Goal: Task Accomplishment & Management: Use online tool/utility

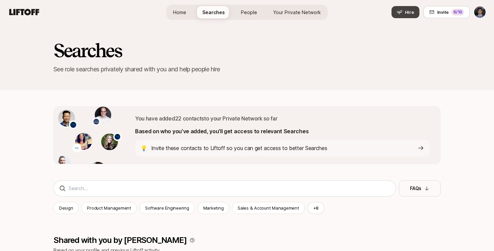
click at [400, 13] on icon at bounding box center [399, 11] width 5 height 5
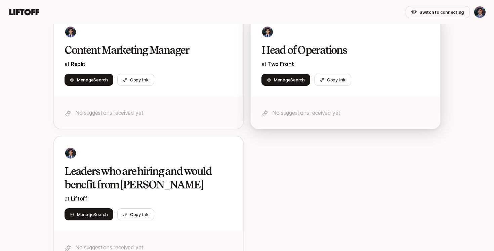
scroll to position [85, 0]
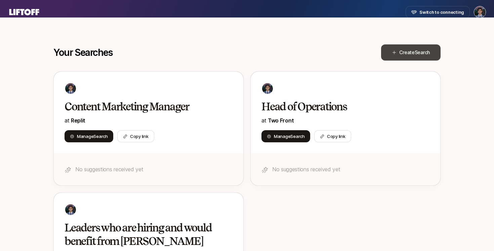
click at [418, 53] on span "Search" at bounding box center [422, 52] width 15 height 6
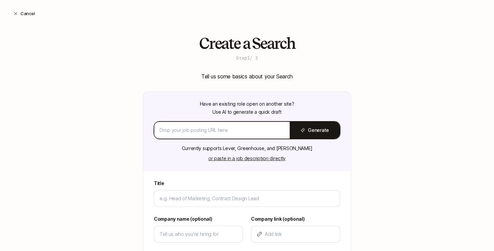
click at [184, 132] on input at bounding box center [222, 130] width 125 height 8
paste input "[URL][DOMAIN_NAME]"
type input "[URL][DOMAIN_NAME]"
click at [317, 134] on button "Generate" at bounding box center [315, 130] width 50 height 17
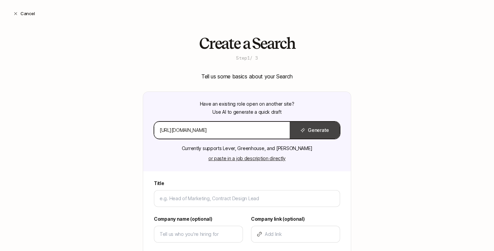
scroll to position [0, 0]
click at [265, 132] on input "[URL][DOMAIN_NAME]" at bounding box center [222, 130] width 125 height 8
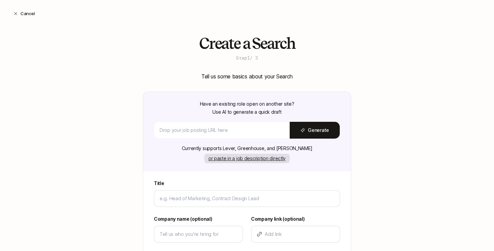
click at [243, 155] on button "or paste in a job description directly" at bounding box center [246, 158] width 85 height 9
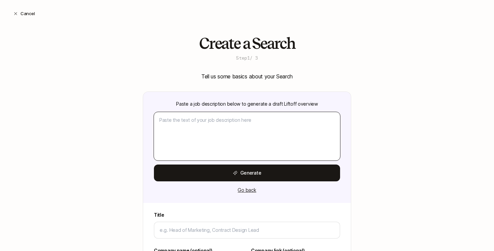
click at [194, 139] on textarea at bounding box center [247, 136] width 186 height 48
paste textarea "Loremi Dolorsi Ametcon Adipisc el: Sedd ei Tempori Utlabore: Etdolo ma ali enim…"
type textarea "x"
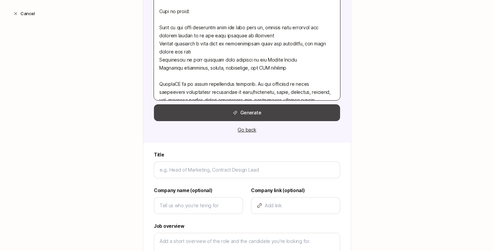
type textarea "Loremi Dolorsi Ametcon Adipisc el: Sedd ei Tempori Utlabore: Etdolo ma ali enim…"
click at [252, 117] on button "Generate" at bounding box center [247, 112] width 186 height 17
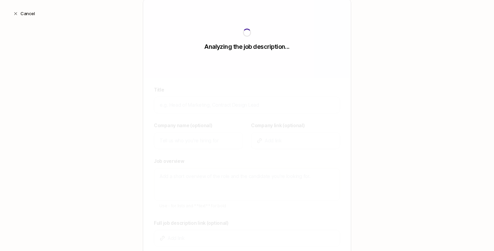
scroll to position [92, 0]
type input "Senior Product Manager"
type input "ReflexAI"
type textarea "ReflexAI builds hyper-realistic AI-powered training simulations that help front…"
type textarea "x"
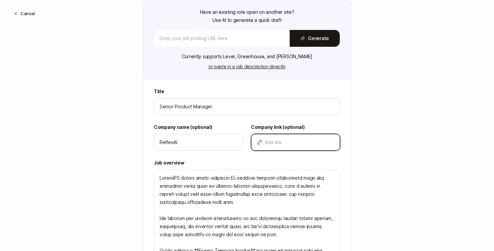
click at [280, 138] on input at bounding box center [300, 142] width 70 height 8
paste input "[URL][DOMAIN_NAME]"
type input "[URL][DOMAIN_NAME]"
type textarea "x"
type input "[URL][DOMAIN_NAME]"
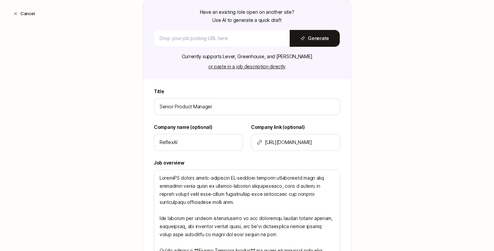
click at [113, 134] on div "Create a Search Step 1 / 3 Tell us some basics about your Search Have an existi…" at bounding box center [247, 220] width 494 height 555
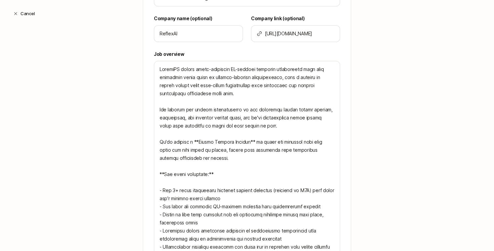
scroll to position [340, 0]
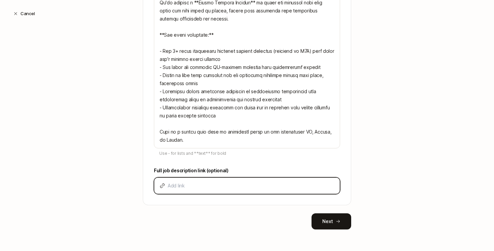
click at [170, 185] on input at bounding box center [251, 186] width 167 height 8
paste input "[URL][DOMAIN_NAME]"
type input "[URL][DOMAIN_NAME]"
type textarea "x"
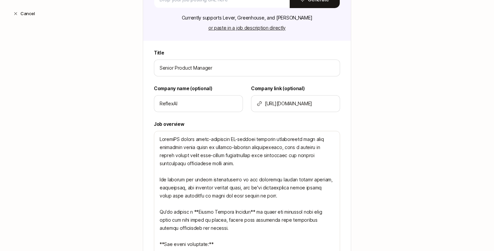
scroll to position [132, 0]
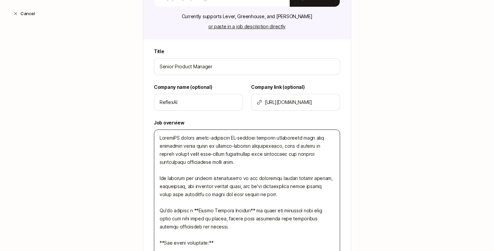
type input "[URL][DOMAIN_NAME]"
click at [211, 149] on textarea at bounding box center [247, 242] width 186 height 227
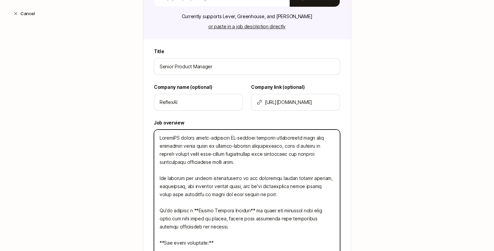
click at [211, 149] on textarea at bounding box center [247, 242] width 186 height 227
click at [226, 161] on textarea at bounding box center [247, 242] width 186 height 227
click at [254, 165] on textarea at bounding box center [247, 242] width 186 height 227
click at [254, 186] on textarea at bounding box center [247, 242] width 186 height 227
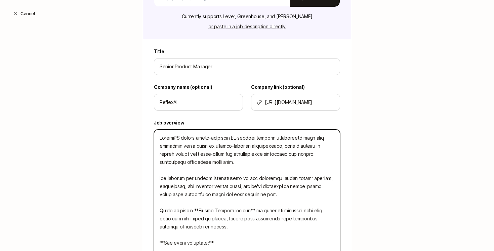
click at [254, 186] on textarea at bounding box center [247, 242] width 186 height 227
click at [292, 196] on textarea at bounding box center [247, 242] width 186 height 227
click at [239, 163] on textarea at bounding box center [247, 242] width 186 height 227
drag, startPoint x: 249, startPoint y: 164, endPoint x: 259, endPoint y: 156, distance: 12.2
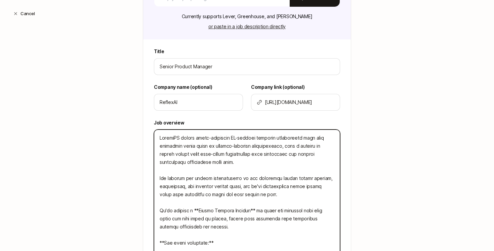
click at [259, 156] on textarea at bounding box center [247, 242] width 186 height 227
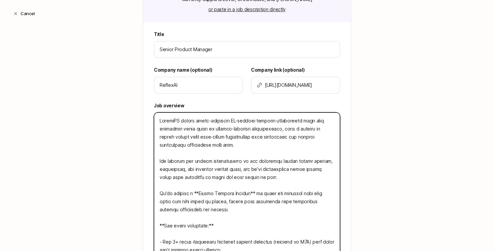
scroll to position [170, 0]
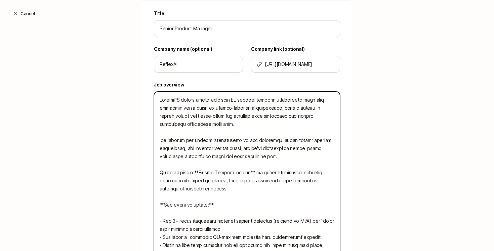
click at [243, 192] on textarea at bounding box center [247, 204] width 186 height 227
click at [258, 192] on textarea at bounding box center [247, 204] width 186 height 227
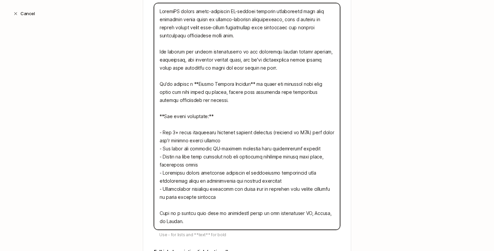
scroll to position [259, 0]
click at [266, 70] on textarea at bounding box center [247, 115] width 186 height 227
click at [277, 69] on textarea at bounding box center [247, 115] width 186 height 227
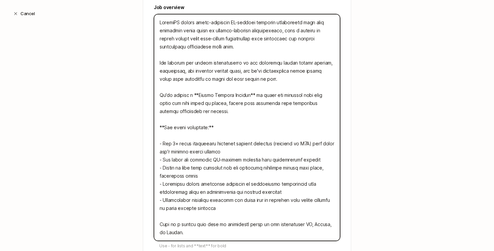
scroll to position [244, 0]
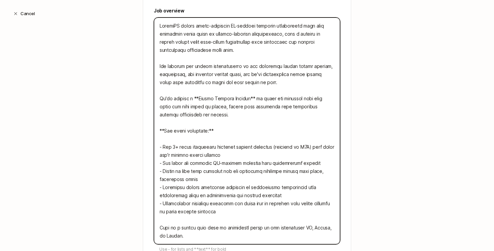
click at [235, 51] on textarea at bounding box center [247, 130] width 186 height 227
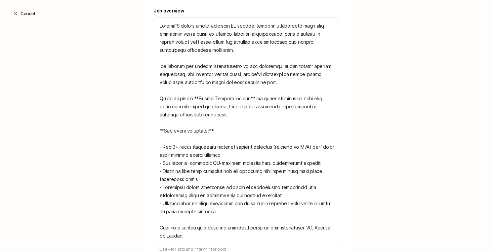
click at [291, 27] on div "Cancel" at bounding box center [247, 13] width 494 height 27
click at [292, 26] on div "Cancel" at bounding box center [247, 13] width 494 height 27
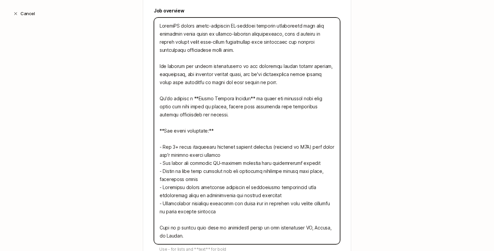
click at [293, 29] on textarea at bounding box center [247, 130] width 186 height 227
type textarea "ReflexAI builds hyper-realistic AI-powered training simulations athat help fron…"
type textarea "x"
type textarea "ReflexAI builds hyper-realistic AI-powered training simulations anthat help fro…"
type textarea "x"
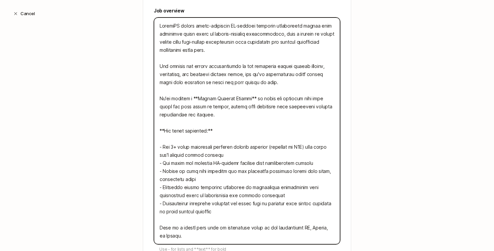
type textarea "ReflexAI builds hyper-realistic AI-powered training simulations andthat help fr…"
type textarea "x"
type textarea "ReflexAI builds hyper-realistic AI-powered training simulations and that help f…"
type textarea "x"
type textarea "ReflexAI builds hyper-realistic AI-powered training simulations and rthat help …"
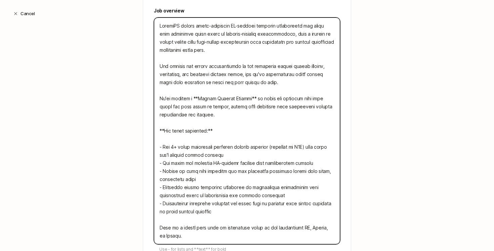
type textarea "x"
type textarea "ReflexAI builds hyper-realistic AI-powered training simulations and [PERSON_NAM…"
type textarea "x"
type textarea "ReflexAI builds hyper-realistic AI-powered training simulations and rolthat hel…"
type textarea "x"
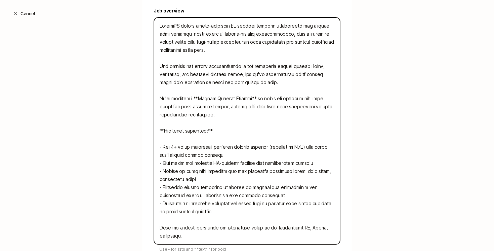
type textarea "ReflexAI builds hyper-realistic AI-powered training simulations and rolethat he…"
type textarea "x"
type textarea "ReflexAI builds hyper-realistic AI-powered training simulations and rolepthat h…"
type textarea "x"
type textarea "ReflexAI builds hyper-realistic AI-powered training simulations and roleplthat …"
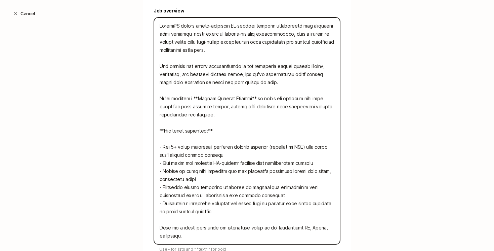
type textarea "x"
type textarea "ReflexAI builds hyper-realistic AI-powered training simulations and roleplathat…"
type textarea "x"
type textarea "ReflexAI builds hyper-realistic AI-powered training simulations and roleplaytha…"
type textarea "x"
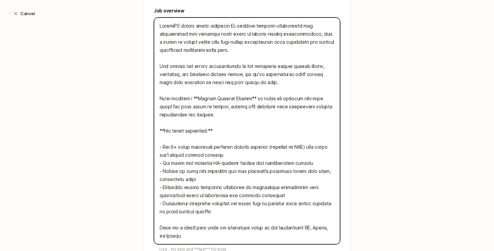
type textarea "ReflexAI builds hyper-realistic AI-powered training simulations and roleplaysth…"
type textarea "x"
type textarea "ReflexAI builds hyper-realistic AI-powered training simulations and roleplays t…"
type textarea "x"
type textarea "ReflexAI builds hyper-realistic AI-powered training roleplays that help frontli…"
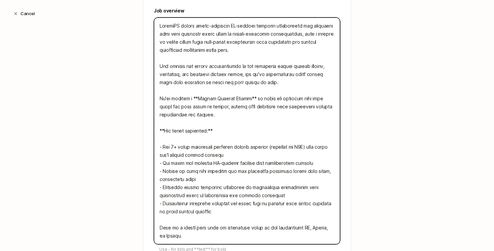
type textarea "x"
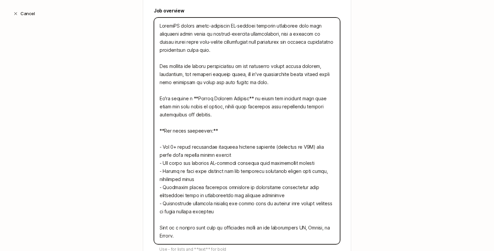
type textarea "ReflexAI builds hyper-realistic AI-powered training roleplays that help frontli…"
type textarea "x"
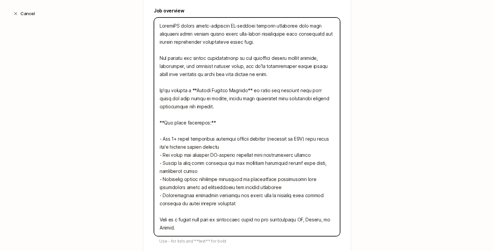
type textarea "ReflexAI builds hyper-realistic AI-powered training roleplays that help frontli…"
type textarea "x"
type textarea "ReflexAI builds hyper-realistic AI-powered training roleplays that help frontli…"
type textarea "x"
type textarea "ReflexAI builds hyper-realistic AI-powered training roleplays that help frontli…"
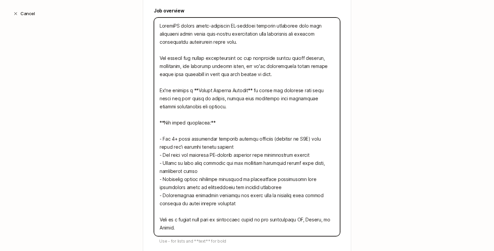
type textarea "x"
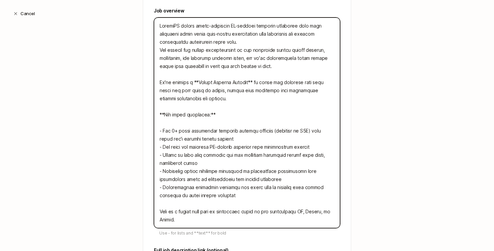
type textarea "ReflexAI builds hyper-realistic AI-powered training roleplays that help frontli…"
type textarea "x"
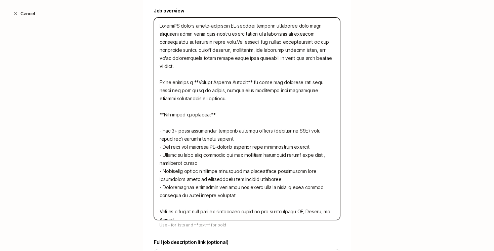
type textarea "ReflexAI builds hyper-realistic AI-powered training roleplays that help frontli…"
type textarea "x"
click at [275, 122] on textarea at bounding box center [247, 118] width 186 height 202
type textarea "ReflexAI builds hyper-realistic AI-powered training roleplays that help frontli…"
type textarea "x"
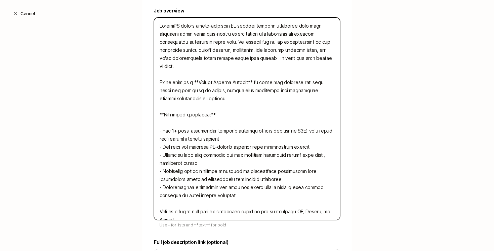
type textarea "ReflexAI builds hyper-realistic AI-powered training roleplays that help frontli…"
type textarea "x"
type textarea "ReflexAI builds hyper-realistic AI-powered training roleplays that help frontli…"
type textarea "x"
type textarea "ReflexAI builds hyper-realistic AI-powered training roleplays that help frontli…"
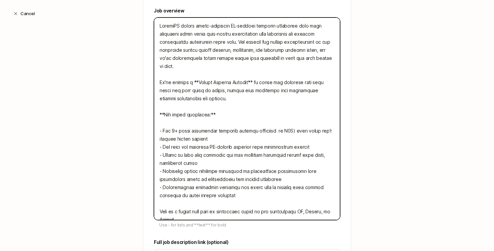
type textarea "x"
type textarea "ReflexAI builds hyper-realistic AI-powered training roleplays that help frontli…"
type textarea "x"
type textarea "ReflexAI builds hyper-realistic AI-powered training roleplays that help frontli…"
type textarea "x"
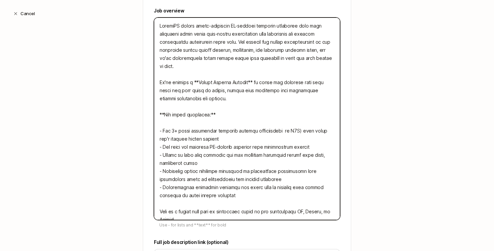
type textarea "ReflexAI builds hyper-realistic AI-powered training roleplays that help frontli…"
type textarea "x"
type textarea "ReflexAI builds hyper-realistic AI-powered training roleplays that help frontli…"
type textarea "x"
type textarea "ReflexAI builds hyper-realistic AI-powered training roleplays that help frontli…"
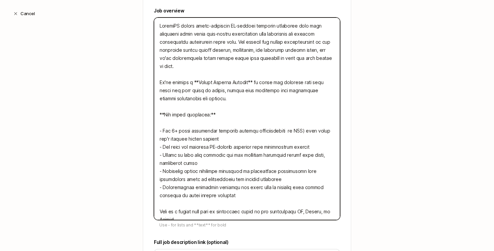
type textarea "x"
type textarea "ReflexAI builds hyper-realistic AI-powered training roleplays that help frontli…"
type textarea "x"
type textarea "ReflexAI builds hyper-realistic AI-powered training roleplays that help frontli…"
type textarea "x"
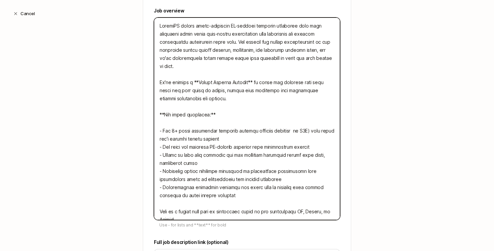
type textarea "ReflexAI builds hyper-realistic AI-powered training roleplays that help frontli…"
type textarea "x"
type textarea "ReflexAI builds hyper-realistic AI-powered training roleplays that help frontli…"
type textarea "x"
type textarea "ReflexAI builds hyper-realistic AI-powered training roleplays that help frontli…"
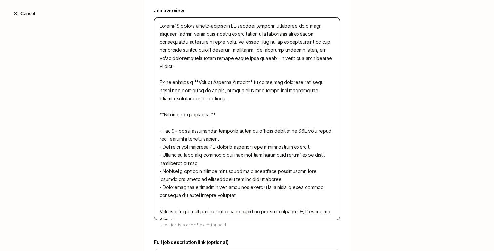
type textarea "x"
type textarea "ReflexAI builds hyper-realistic AI-powered training roleplays that help frontli…"
type textarea "x"
type textarea "ReflexAI builds hyper-realistic AI-powered training roleplays that help frontli…"
type textarea "x"
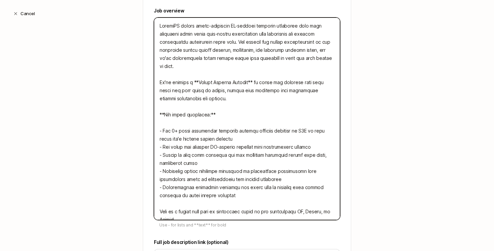
type textarea "ReflexAI builds hyper-realistic AI-powered training roleplays that help frontli…"
type textarea "x"
type textarea "ReflexAI builds hyper-realistic AI-powered training roleplays that help frontli…"
type textarea "x"
type textarea "ReflexAI builds hyper-realistic AI-powered training roleplays that help frontli…"
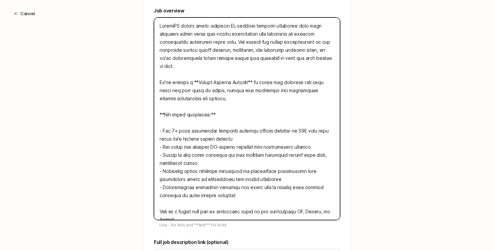
type textarea "x"
type textarea "ReflexAI builds hyper-realistic AI-powered training roleplays that help frontli…"
type textarea "x"
type textarea "ReflexAI builds hyper-realistic AI-powered training roleplays that help frontli…"
type textarea "x"
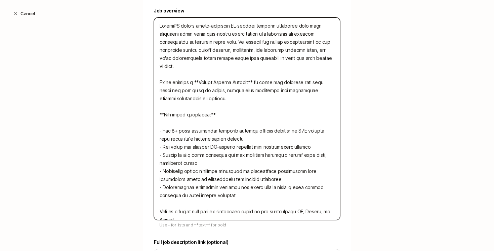
type textarea "ReflexAI builds hyper-realistic AI-powered training roleplays that help frontli…"
type textarea "x"
type textarea "ReflexAI builds hyper-realistic AI-powered training roleplays that help frontli…"
type textarea "x"
type textarea "ReflexAI builds hyper-realistic AI-powered training roleplays that help frontli…"
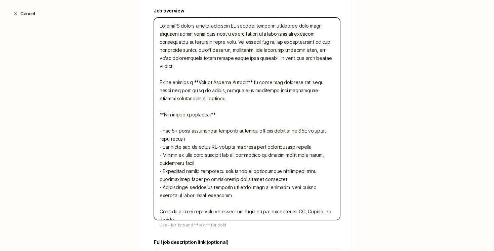
type textarea "x"
type textarea "ReflexAI builds hyper-realistic AI-powered training roleplays that help frontli…"
type textarea "x"
type textarea "ReflexAI builds hyper-realistic AI-powered training roleplays that help frontli…"
type textarea "x"
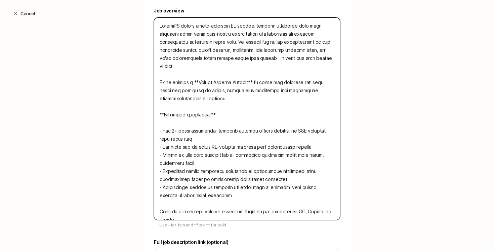
type textarea "ReflexAI builds hyper-realistic AI-powered training roleplays that help frontli…"
type textarea "x"
type textarea "ReflexAI builds hyper-realistic AI-powered training roleplays that help frontli…"
type textarea "x"
type textarea "ReflexAI builds hyper-realistic AI-powered training roleplays that help frontli…"
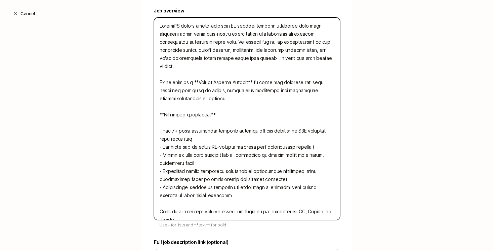
type textarea "x"
type textarea "ReflexAI builds hyper-realistic AI-powered training roleplays that help frontli…"
type textarea "x"
type textarea "ReflexAI builds hyper-realistic AI-powered training roleplays that help frontli…"
type textarea "x"
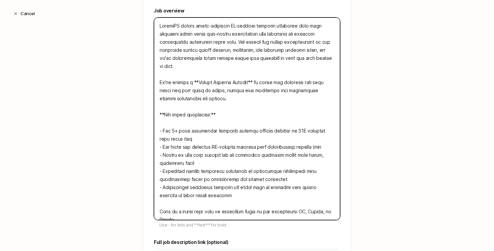
type textarea "ReflexAI builds hyper-realistic AI-powered training roleplays that help frontli…"
type textarea "x"
type textarea "ReflexAI builds hyper-realistic AI-powered training roleplays that help frontli…"
type textarea "x"
type textarea "ReflexAI builds hyper-realistic AI-powered training roleplays that help frontli…"
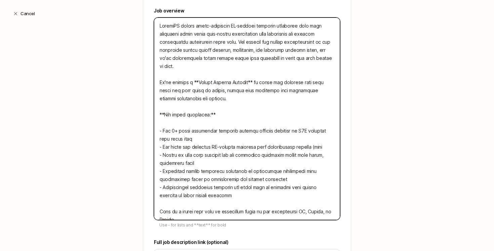
type textarea "x"
type textarea "ReflexAI builds hyper-realistic AI-powered training roleplays that help frontli…"
type textarea "x"
type textarea "ReflexAI builds hyper-realistic AI-powered training roleplays that help frontli…"
type textarea "x"
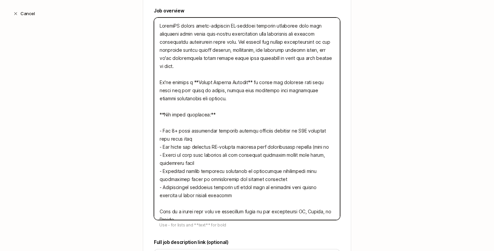
type textarea "ReflexAI builds hyper-realistic AI-powered training roleplays that help frontli…"
type textarea "x"
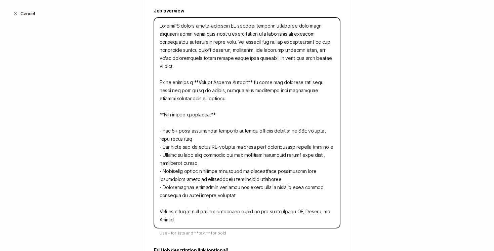
type textarea "ReflexAI builds hyper-realistic AI-powered training roleplays that help frontli…"
type textarea "x"
type textarea "ReflexAI builds hyper-realistic AI-powered training roleplays that help frontli…"
type textarea "x"
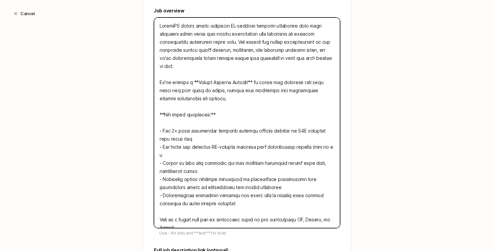
type textarea "ReflexAI builds hyper-realistic AI-powered training roleplays that help frontli…"
type textarea "x"
type textarea "ReflexAI builds hyper-realistic AI-powered training roleplays that help frontli…"
type textarea "x"
type textarea "ReflexAI builds hyper-realistic AI-powered training roleplays that help frontli…"
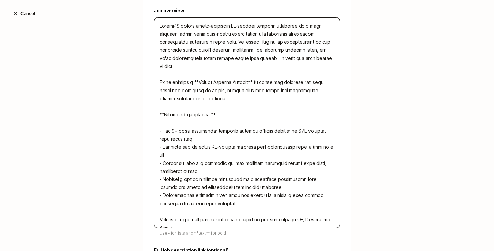
type textarea "x"
type textarea "ReflexAI builds hyper-realistic AI-powered training roleplays that help frontli…"
type textarea "x"
type textarea "ReflexAI builds hyper-realistic AI-powered training roleplays that help frontli…"
type textarea "x"
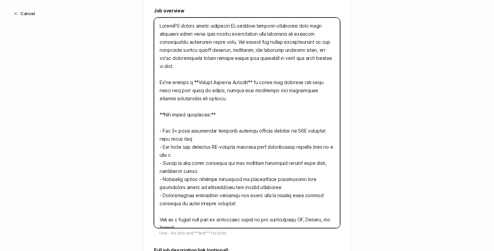
type textarea "ReflexAI builds hyper-realistic AI-powered training roleplays that help frontli…"
type textarea "x"
type textarea "ReflexAI builds hyper-realistic AI-powered training roleplays that help frontli…"
type textarea "x"
type textarea "ReflexAI builds hyper-realistic AI-powered training roleplays that help frontli…"
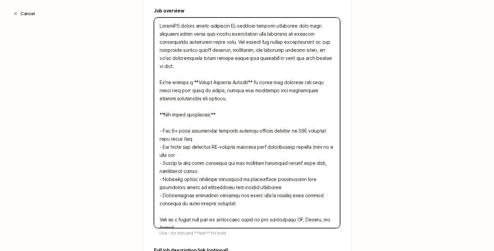
type textarea "x"
type textarea "ReflexAI builds hyper-realistic AI-powered training roleplays that help frontli…"
type textarea "x"
type textarea "ReflexAI builds hyper-realistic AI-powered training roleplays that help frontli…"
type textarea "x"
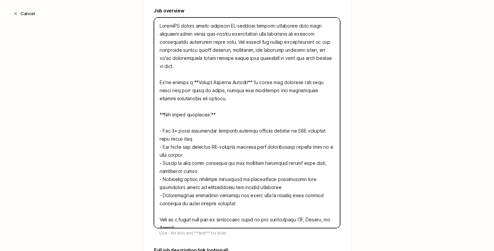
type textarea "ReflexAI builds hyper-realistic AI-powered training roleplays that help frontli…"
type textarea "x"
type textarea "ReflexAI builds hyper-realistic AI-powered training roleplays that help frontli…"
type textarea "x"
click at [229, 166] on textarea at bounding box center [247, 122] width 186 height 210
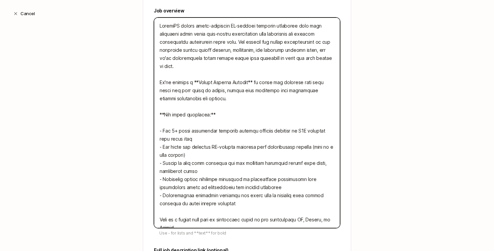
click at [223, 162] on textarea at bounding box center [247, 122] width 186 height 210
click at [163, 155] on textarea at bounding box center [247, 122] width 186 height 210
drag, startPoint x: 210, startPoint y: 161, endPoint x: 161, endPoint y: 155, distance: 49.8
click at [161, 155] on textarea at bounding box center [247, 122] width 186 height 210
type textarea "ReflexAI builds hyper-realistic AI-powered training roleplays that help frontli…"
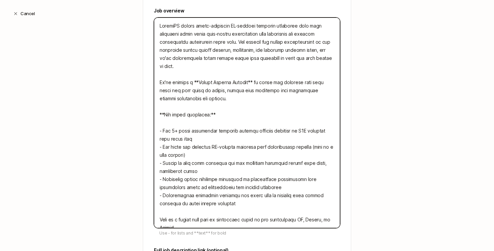
type textarea "x"
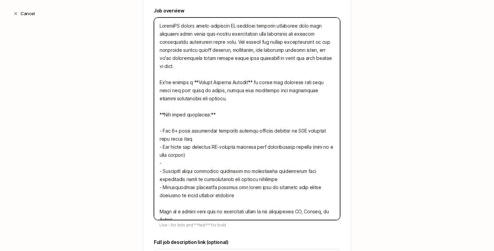
type textarea "ReflexAI builds hyper-realistic AI-powered training roleplays that help frontli…"
type textarea "x"
type textarea "ReflexAI builds hyper-realistic AI-powered training roleplays that help frontli…"
type textarea "x"
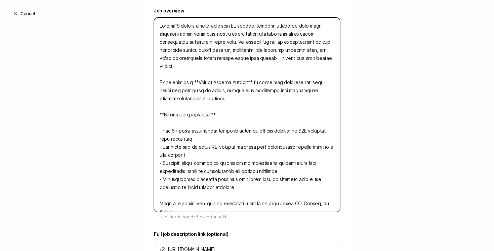
type textarea "ReflexAI builds hyper-realistic AI-powered training roleplays that help frontli…"
type textarea "x"
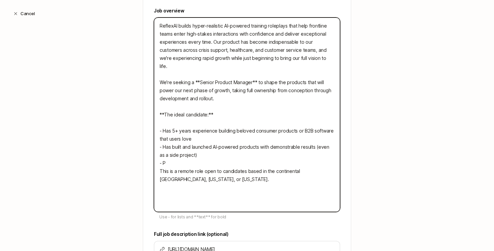
type textarea "ReflexAI builds hyper-realistic AI-powered training roleplays that help frontli…"
type textarea "x"
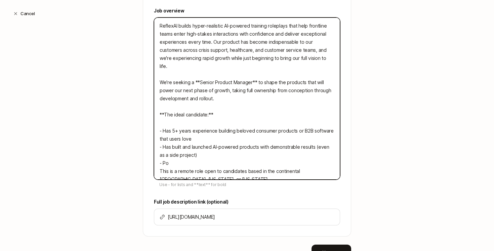
type textarea "ReflexAI builds hyper-realistic AI-powered training roleplays that help frontli…"
type textarea "x"
type textarea "ReflexAI builds hyper-realistic AI-powered training roleplays that help frontli…"
type textarea "x"
type textarea "ReflexAI builds hyper-realistic AI-powered training roleplays that help frontli…"
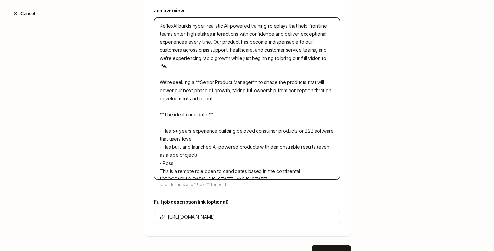
type textarea "x"
type textarea "ReflexAI builds hyper-realistic AI-powered training roleplays that help frontli…"
type textarea "x"
type textarea "ReflexAI builds hyper-realistic AI-powered training roleplays that help frontli…"
type textarea "x"
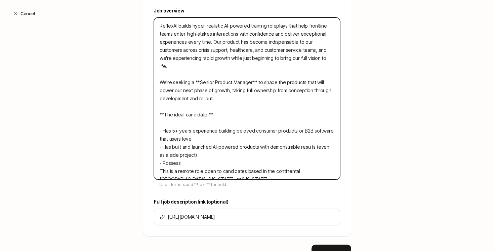
type textarea "ReflexAI builds hyper-realistic AI-powered training roleplays that help frontli…"
type textarea "x"
type textarea "ReflexAI builds hyper-realistic AI-powered training roleplays that help frontli…"
type textarea "x"
type textarea "ReflexAI builds hyper-realistic AI-powered training roleplays that help frontli…"
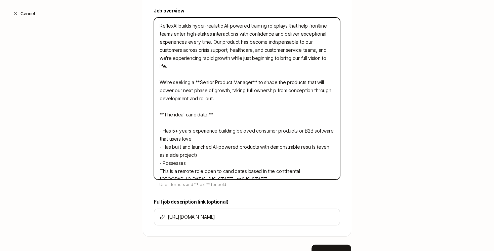
type textarea "x"
type textarea "ReflexAI builds hyper-realistic AI-powered training roleplays that help frontli…"
type textarea "x"
type textarea "ReflexAI builds hyper-realistic AI-powered training roleplays that help frontli…"
type textarea "x"
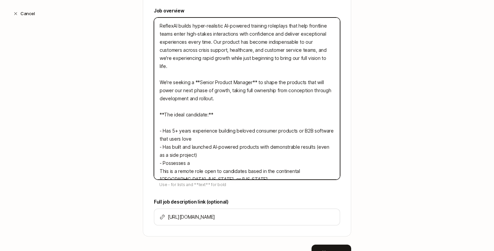
type textarea "ReflexAI builds hyper-realistic AI-powered training roleplays that help frontli…"
type textarea "x"
type textarea "ReflexAI builds hyper-realistic AI-powered training roleplays that help frontli…"
type textarea "x"
type textarea "ReflexAI builds hyper-realistic AI-powered training roleplays that help frontli…"
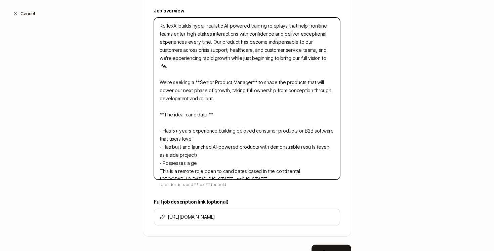
type textarea "x"
type textarea "ReflexAI builds hyper-realistic AI-powered training roleplays that help frontli…"
type textarea "x"
type textarea "ReflexAI builds hyper-realistic AI-powered training roleplays that help frontli…"
type textarea "x"
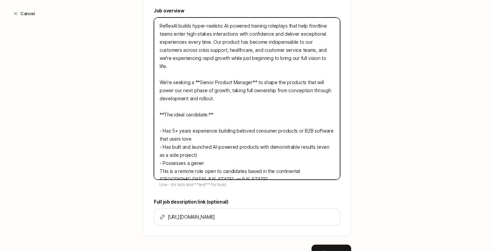
type textarea "ReflexAI builds hyper-realistic AI-powered training roleplays that help frontli…"
type textarea "x"
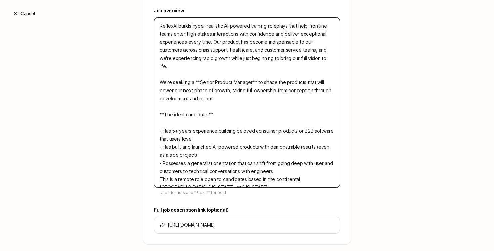
click at [302, 164] on textarea "ReflexAI builds hyper-realistic AI-powered training roleplays that help frontli…" at bounding box center [247, 102] width 186 height 170
click at [305, 164] on textarea "ReflexAI builds hyper-realistic AI-powered training roleplays that help frontli…" at bounding box center [247, 102] width 186 height 170
click at [320, 155] on textarea "ReflexAI builds hyper-realistic AI-powered training roleplays that help frontli…" at bounding box center [247, 102] width 186 height 170
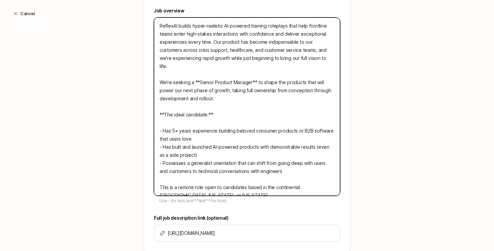
click at [297, 160] on textarea "ReflexAI builds hyper-realistic AI-powered training roleplays that help frontli…" at bounding box center [247, 106] width 186 height 178
click at [281, 143] on textarea "ReflexAI builds hyper-realistic AI-powered training roleplays that help frontli…" at bounding box center [247, 106] width 186 height 178
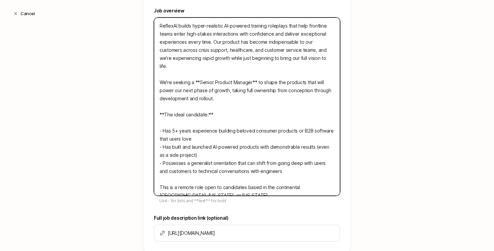
click at [281, 143] on textarea "ReflexAI builds hyper-realistic AI-powered training roleplays that help frontli…" at bounding box center [247, 106] width 186 height 178
click at [277, 87] on textarea "ReflexAI builds hyper-realistic AI-powered training roleplays that help frontli…" at bounding box center [247, 106] width 186 height 178
click at [277, 88] on textarea "ReflexAI builds hyper-realistic AI-powered training roleplays that help frontli…" at bounding box center [247, 106] width 186 height 178
click at [279, 89] on textarea "ReflexAI builds hyper-realistic AI-powered training roleplays that help frontli…" at bounding box center [247, 106] width 186 height 178
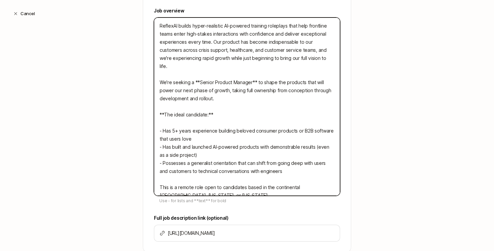
click at [279, 89] on textarea "ReflexAI builds hyper-realistic AI-powered training roleplays that help frontli…" at bounding box center [247, 106] width 186 height 178
click at [283, 89] on textarea "ReflexAI builds hyper-realistic AI-powered training roleplays that help frontli…" at bounding box center [247, 106] width 186 height 178
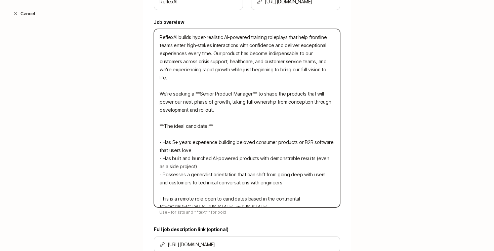
scroll to position [228, 0]
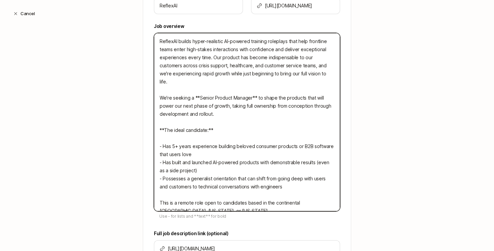
click at [270, 62] on textarea "ReflexAI builds hyper-realistic AI-powered training roleplays that help frontli…" at bounding box center [247, 122] width 186 height 178
click at [271, 99] on textarea "ReflexAI builds hyper-realistic AI-powered training roleplays that help frontli…" at bounding box center [247, 122] width 186 height 178
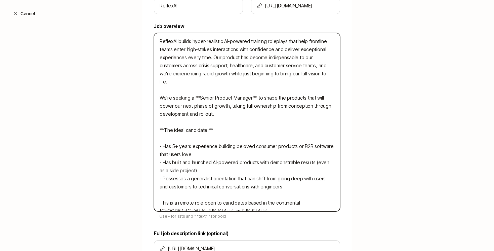
click at [271, 99] on textarea "ReflexAI builds hyper-realistic AI-powered training roleplays that help frontli…" at bounding box center [247, 122] width 186 height 178
click at [276, 112] on textarea "ReflexAI builds hyper-realistic AI-powered training roleplays that help frontli…" at bounding box center [247, 122] width 186 height 178
click at [207, 58] on textarea "ReflexAI builds hyper-realistic AI-powered training roleplays that help frontli…" at bounding box center [247, 122] width 186 height 178
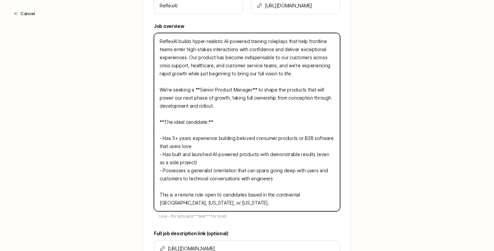
click at [287, 176] on textarea "ReflexAI builds hyper-realistic AI-powered training roleplays that help frontli…" at bounding box center [247, 122] width 186 height 178
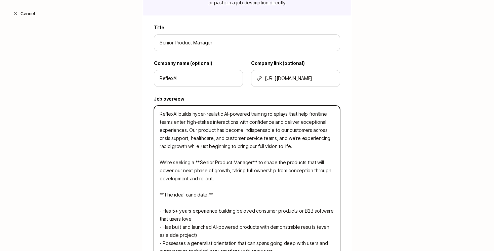
scroll to position [291, 0]
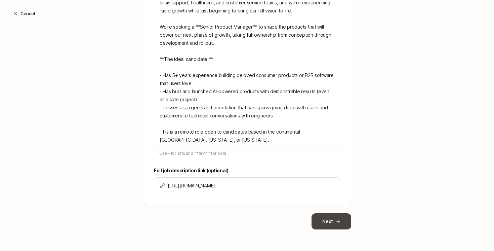
click at [339, 226] on button "Next" at bounding box center [332, 221] width 40 height 16
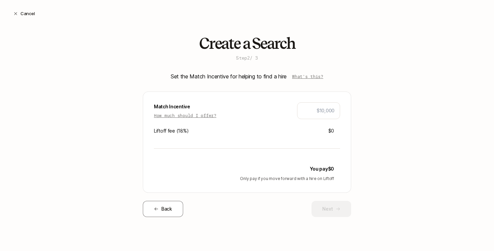
scroll to position [0, 0]
click at [322, 115] on div at bounding box center [318, 110] width 43 height 17
click at [321, 113] on input "text" at bounding box center [319, 111] width 32 height 8
click at [376, 143] on div "Create a Search Step 2 / 3 Set the Match Incentive for helping to find a hire W…" at bounding box center [247, 136] width 494 height 203
click at [331, 204] on button "Next" at bounding box center [332, 209] width 40 height 16
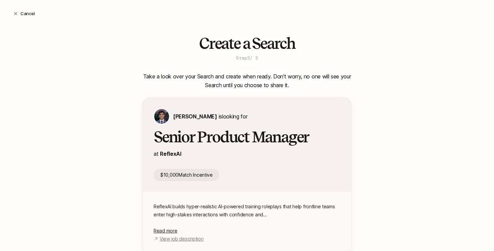
scroll to position [76, 0]
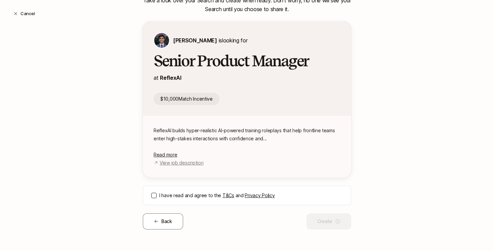
click at [148, 189] on div "I have read and agree to the T&Cs and Privacy Policy" at bounding box center [247, 195] width 208 height 19
click at [155, 195] on button "I have read and agree to the T&Cs and Privacy Policy" at bounding box center [153, 195] width 5 height 5
click at [325, 223] on button "Create" at bounding box center [329, 221] width 45 height 16
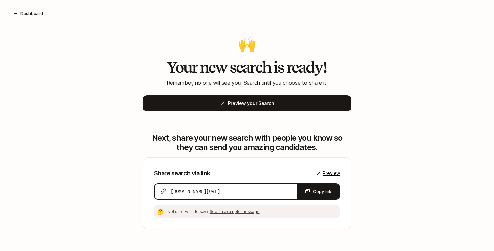
scroll to position [2, 0]
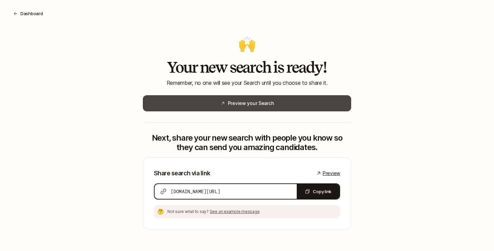
click at [231, 105] on button "Preview your Search" at bounding box center [247, 103] width 208 height 16
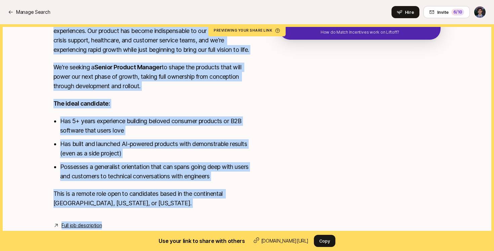
scroll to position [157, 0]
drag, startPoint x: 50, startPoint y: 45, endPoint x: 141, endPoint y: 214, distance: 191.9
click at [141, 214] on div "ReflexAI builds hyper-realistic AI-powered training roleplays that help frontli…" at bounding box center [246, 118] width 403 height 222
copy div "ReflexAI builds hyper-realistic AI-powered training roleplays that help frontli…"
click at [147, 209] on div "ReflexAI builds hyper-realistic AI-powered training roleplays that help frontli…" at bounding box center [155, 111] width 204 height 208
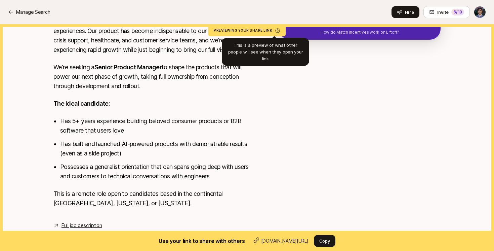
scroll to position [0, 0]
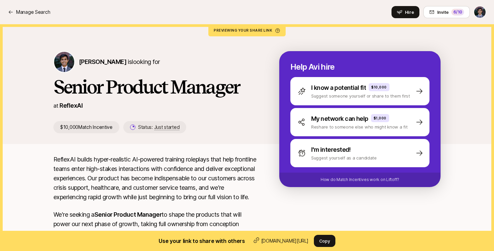
click at [205, 131] on div "$10,000 Match Incentive Status: Just started" at bounding box center [155, 127] width 204 height 12
